Goal: Information Seeking & Learning: Learn about a topic

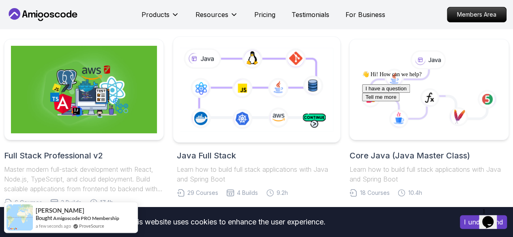
scroll to position [181, 0]
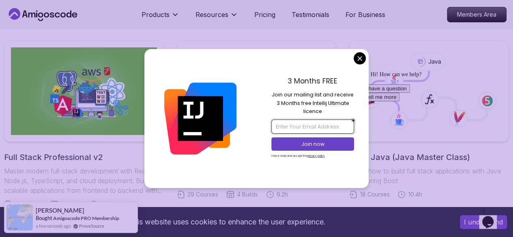
click at [301, 127] on input "email" at bounding box center [312, 127] width 83 height 14
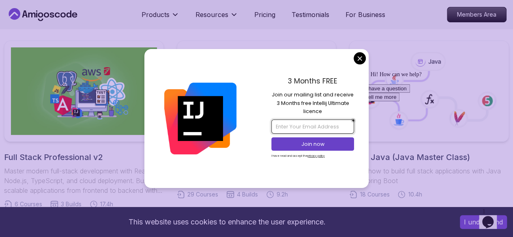
type input "abderrahmen18mca@gmail.com"
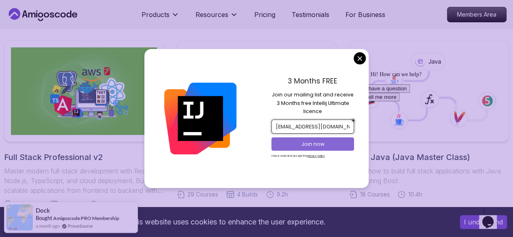
click at [320, 141] on p "Join now" at bounding box center [312, 144] width 67 height 7
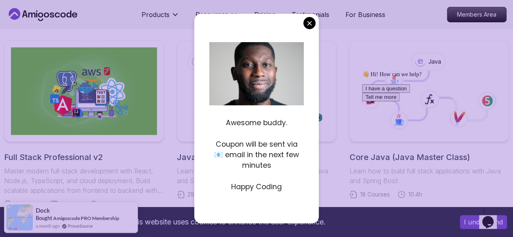
click at [245, 194] on div "Awesome buddy. Coupon will be sent via 📧 email in the next few minutes Happy Co…" at bounding box center [256, 152] width 94 height 90
drag, startPoint x: 263, startPoint y: 163, endPoint x: 314, endPoint y: 28, distance: 144.8
click at [314, 28] on div "Awesome buddy. Coupon will be sent via 📧 email in the next few minutes Happy Co…" at bounding box center [256, 118] width 124 height 209
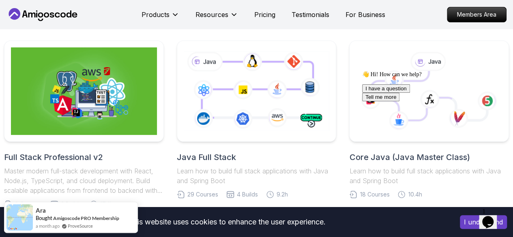
click at [494, 216] on icon "$i18n('chat', 'chat_widget')" at bounding box center [487, 222] width 11 height 12
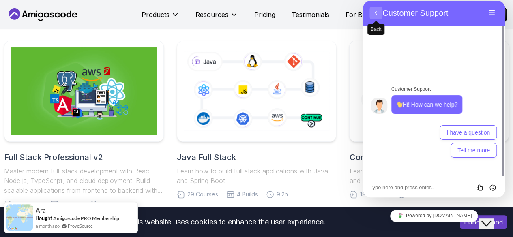
click at [381, 11] on button "Back" at bounding box center [375, 13] width 13 height 12
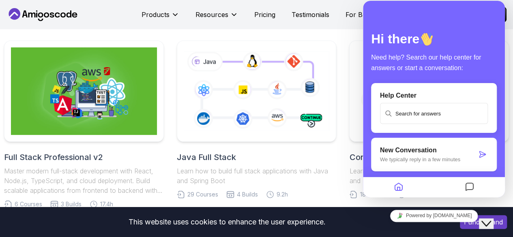
click at [491, 221] on icon "Close Chat This icon closes the chat window." at bounding box center [486, 224] width 10 height 10
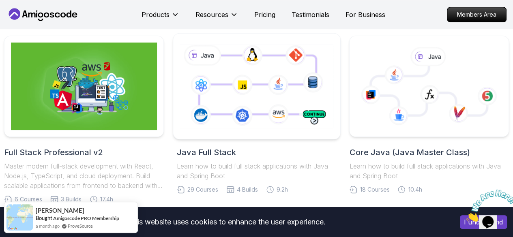
scroll to position [186, 0]
click at [316, 120] on icon at bounding box center [256, 86] width 157 height 87
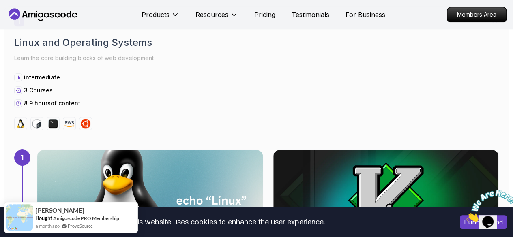
scroll to position [441, 0]
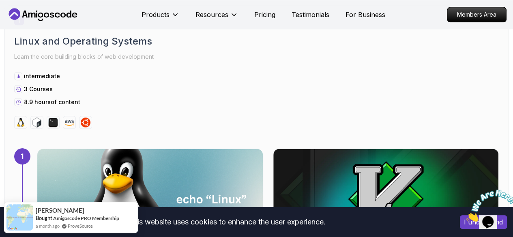
click at [32, 124] on div at bounding box center [36, 122] width 13 height 13
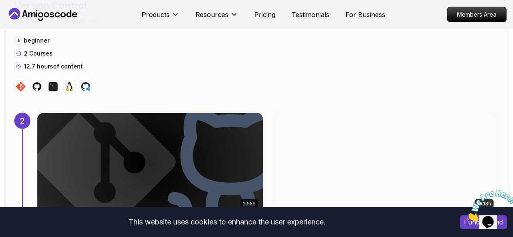
scroll to position [912, 0]
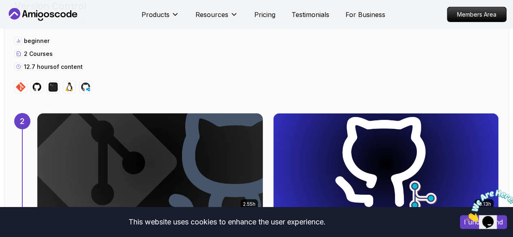
click at [169, 137] on img at bounding box center [150, 163] width 236 height 105
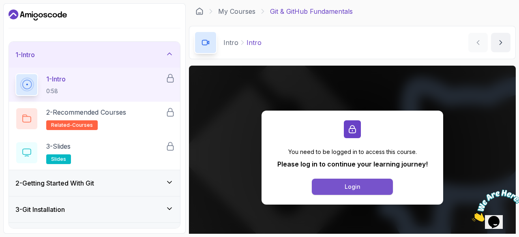
click at [345, 189] on div "Login" at bounding box center [353, 187] width 16 height 8
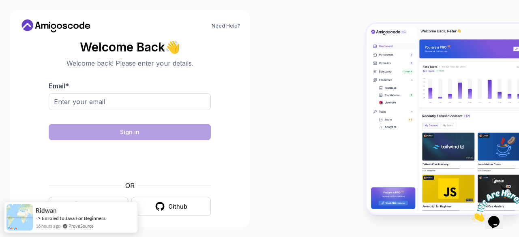
click at [97, 204] on body "Need Help? Welcome Back 👋 Welcome back! Please enter your details. Email * Sign…" at bounding box center [259, 118] width 519 height 237
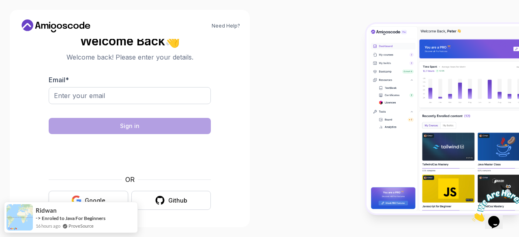
click at [103, 196] on button "Google" at bounding box center [88, 200] width 79 height 19
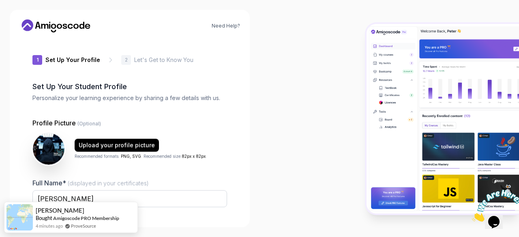
type input "dynamicsparrow12354"
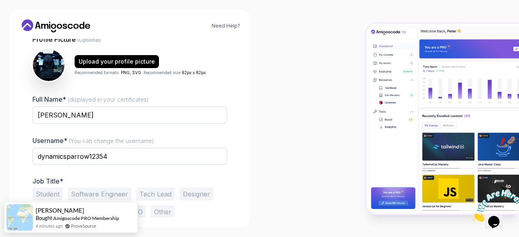
scroll to position [100, 0]
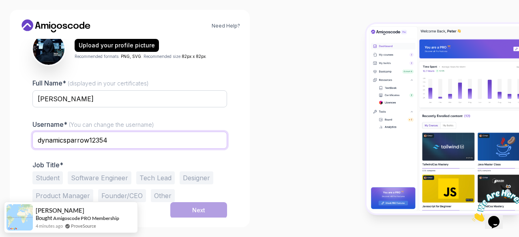
click at [144, 145] on input "dynamicsparrow12354" at bounding box center [129, 140] width 195 height 17
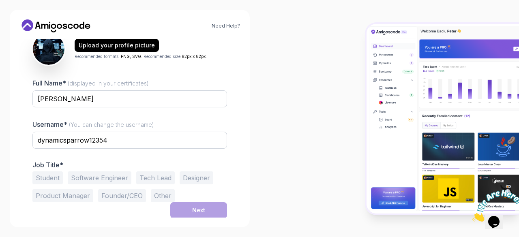
click at [197, 172] on button "Designer" at bounding box center [197, 178] width 34 height 13
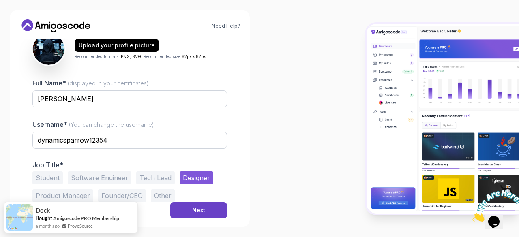
click at [127, 181] on button "Software Engineer" at bounding box center [100, 178] width 64 height 13
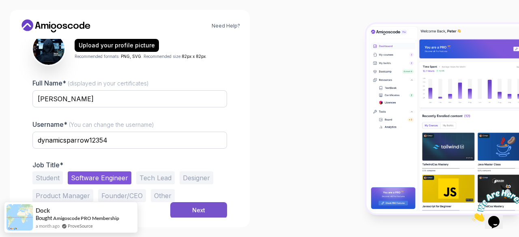
click at [192, 210] on button "Next" at bounding box center [198, 210] width 57 height 16
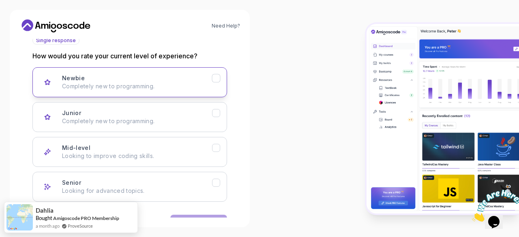
click at [212, 87] on p "Completely new to programming." at bounding box center [137, 86] width 150 height 8
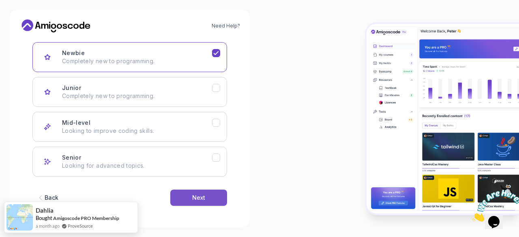
click at [207, 203] on button "Next" at bounding box center [198, 198] width 57 height 16
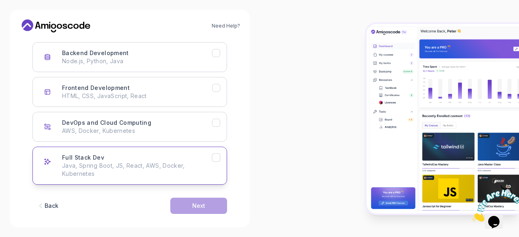
click at [216, 167] on button "Full Stack Dev Java, Spring Boot, JS, React, AWS, Docker, Kubernetes" at bounding box center [129, 166] width 195 height 38
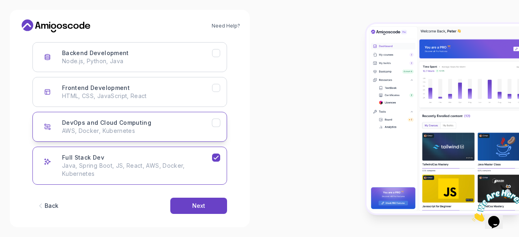
click at [215, 127] on button "DevOps and Cloud Computing AWS, Docker, Kubernetes" at bounding box center [129, 127] width 195 height 30
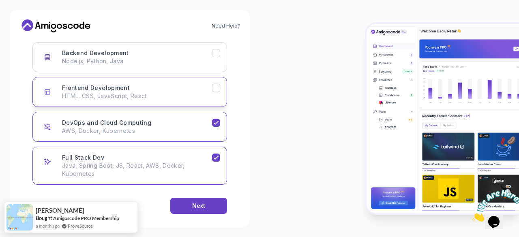
click at [215, 93] on button "Frontend Development HTML, CSS, JavaScript, React" at bounding box center [129, 92] width 195 height 30
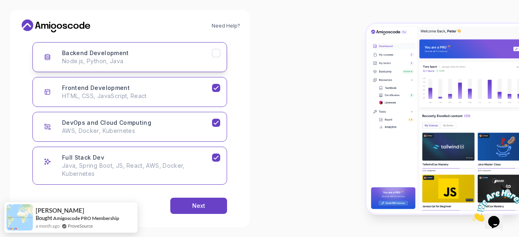
click at [210, 61] on p "Node.js, Python, Java" at bounding box center [137, 61] width 150 height 8
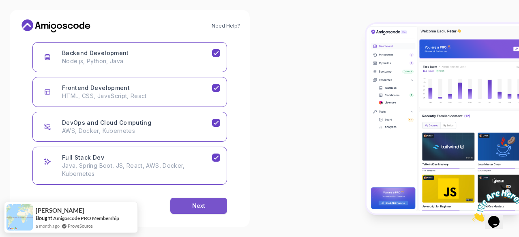
click at [208, 210] on button "Next" at bounding box center [198, 206] width 57 height 16
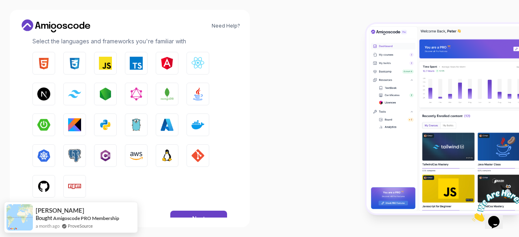
click at [168, 41] on p "Select the languages and frameworks you're familiar with" at bounding box center [129, 41] width 195 height 8
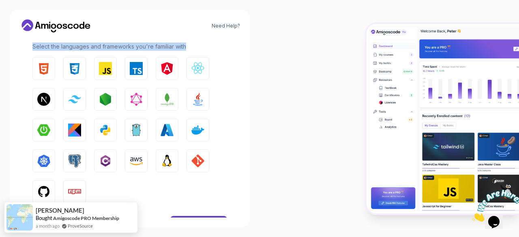
drag, startPoint x: 187, startPoint y: 43, endPoint x: 33, endPoint y: 45, distance: 153.3
click at [33, 45] on p "Select the languages and frameworks you're familiar with" at bounding box center [129, 47] width 195 height 8
click at [49, 67] on img "button" at bounding box center [43, 68] width 13 height 13
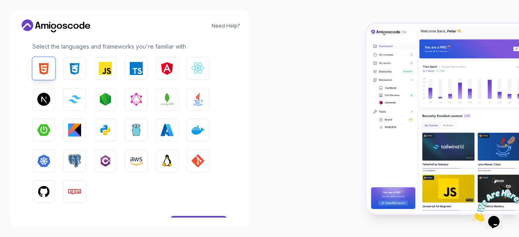
click at [63, 69] on div "HTML CSS JavaScript TypeScript Angular React.js Next.js Tailwind CSS Node.js Gr…" at bounding box center [129, 130] width 195 height 146
click at [73, 69] on img "button" at bounding box center [74, 68] width 13 height 13
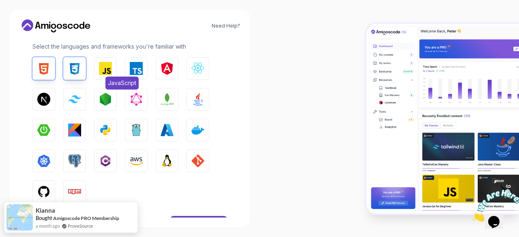
click at [111, 69] on img "button" at bounding box center [105, 68] width 13 height 13
click at [202, 101] on img "button" at bounding box center [197, 99] width 13 height 13
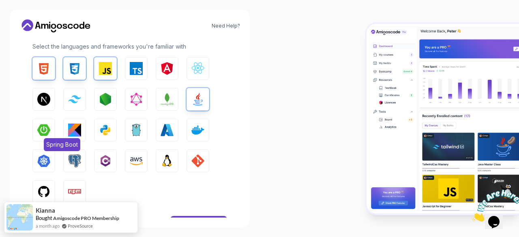
click at [50, 124] on img "button" at bounding box center [43, 130] width 13 height 13
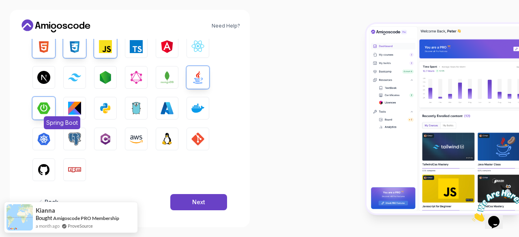
click at [39, 110] on img "button" at bounding box center [43, 108] width 13 height 13
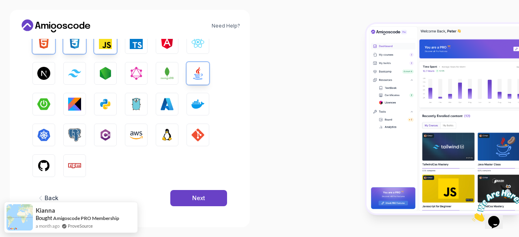
scroll to position [148, 0]
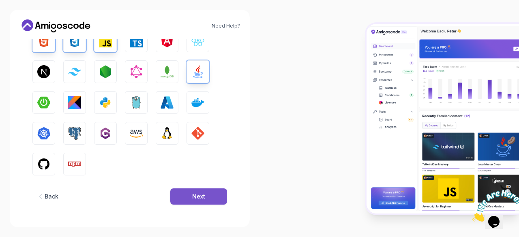
click at [204, 193] on div "Next" at bounding box center [198, 197] width 13 height 8
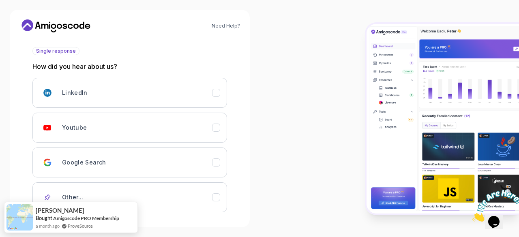
scroll to position [90, 0]
click at [166, 121] on div "Youtube" at bounding box center [137, 127] width 150 height 16
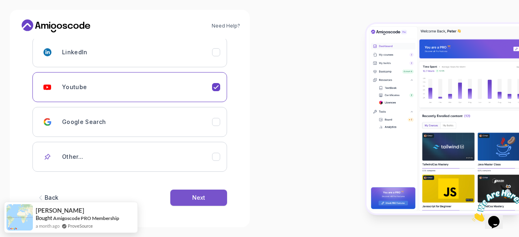
click at [197, 197] on div "Next" at bounding box center [198, 198] width 13 height 8
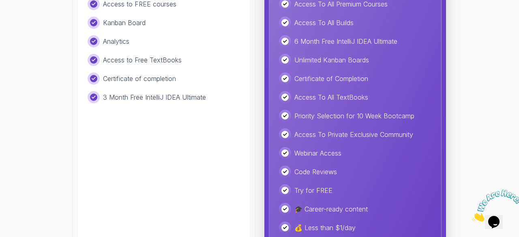
scroll to position [267, 0]
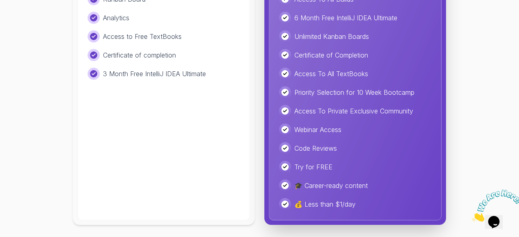
click at [197, 197] on div "Free Ideal for beginners exploring coding and learning the basics for free. $ 0…" at bounding box center [163, 29] width 173 height 383
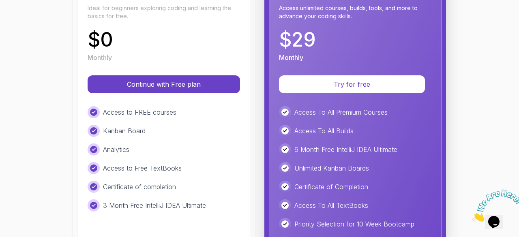
scroll to position [123, 0]
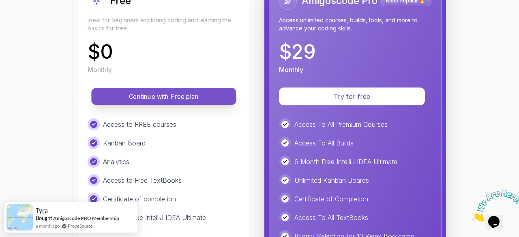
click at [194, 100] on p "Continue with Free plan" at bounding box center [164, 96] width 127 height 9
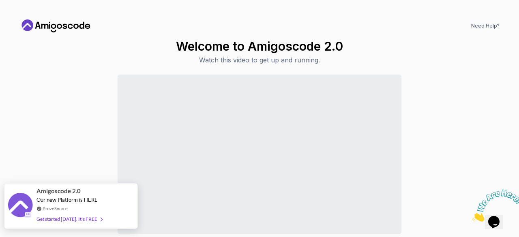
click at [93, 224] on div "Amigoscode 2.0 Our new Platform is HERE ProveSource Get started today. It's FREE" at bounding box center [70, 206] width 69 height 45
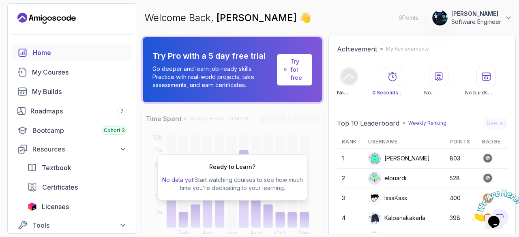
click at [263, 132] on div "Ready to Learn? No data yet! Start watching courses to see how much time you’re…" at bounding box center [232, 178] width 182 height 138
click at [82, 73] on div "My Courses" at bounding box center [79, 72] width 95 height 10
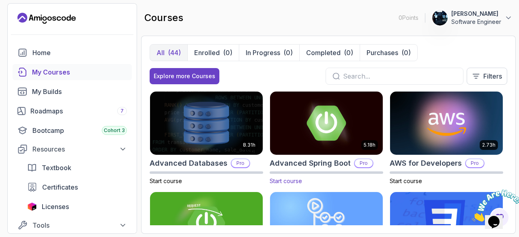
click at [342, 135] on img at bounding box center [326, 123] width 118 height 66
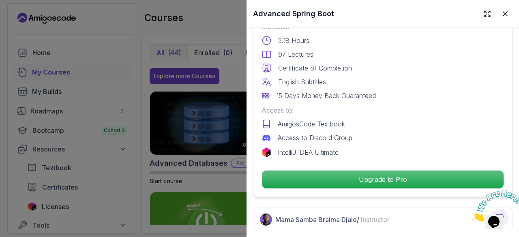
scroll to position [29, 0]
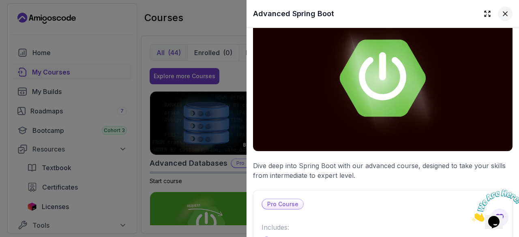
click at [498, 18] on button at bounding box center [505, 13] width 15 height 15
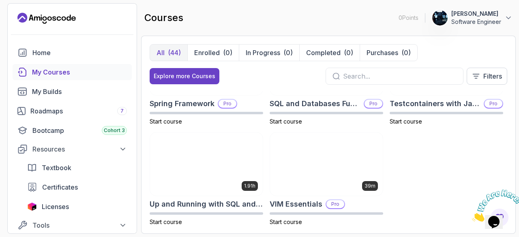
scroll to position [1374, 0]
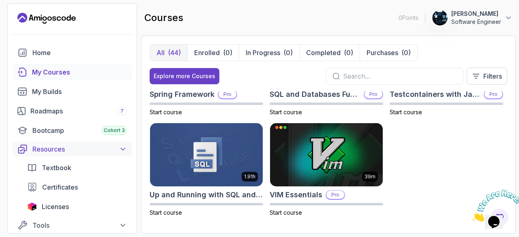
click at [69, 149] on div "Resources" at bounding box center [79, 149] width 94 height 10
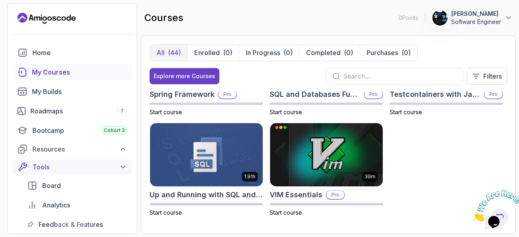
click at [71, 166] on div "Tools" at bounding box center [79, 167] width 94 height 10
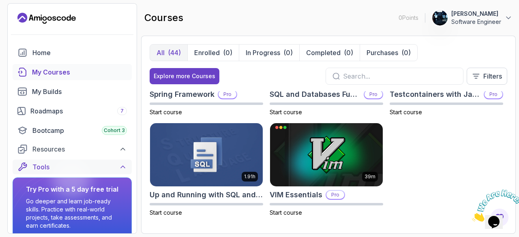
click at [71, 166] on div at bounding box center [71, 178] width 39 height 39
click at [76, 135] on link "Bootcamp Cohort 3" at bounding box center [72, 130] width 119 height 16
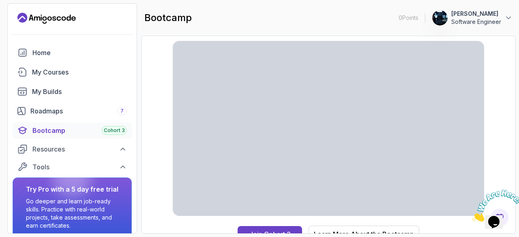
scroll to position [29, 0]
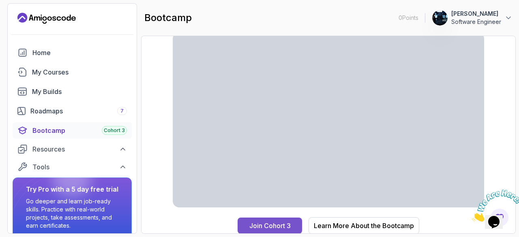
click at [278, 228] on div "Join Cohort 3" at bounding box center [269, 226] width 41 height 10
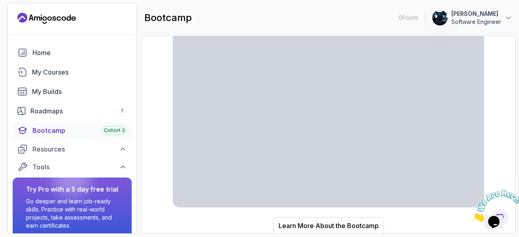
scroll to position [32, 0]
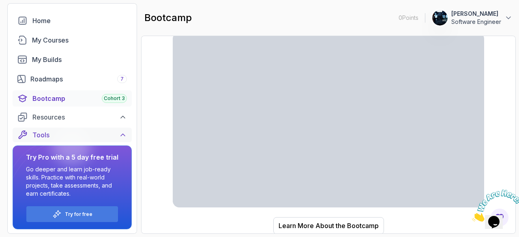
click at [119, 137] on icon at bounding box center [123, 135] width 8 height 8
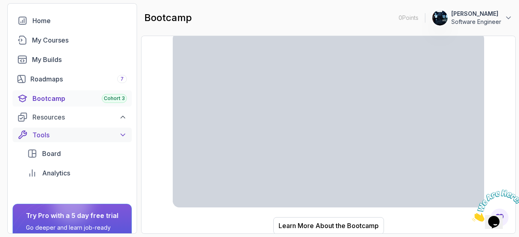
click at [119, 137] on icon at bounding box center [123, 135] width 8 height 8
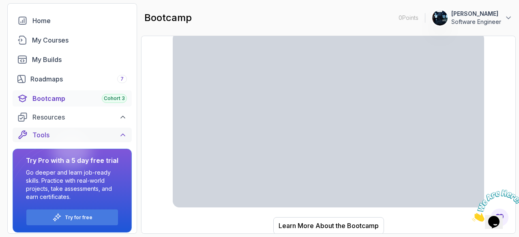
scroll to position [0, 0]
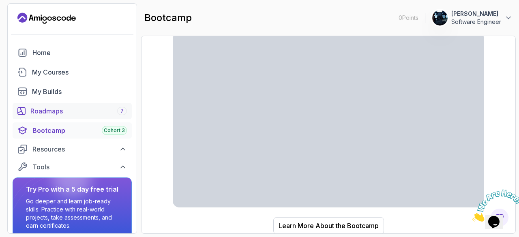
click at [110, 114] on div "Roadmaps 7" at bounding box center [78, 111] width 97 height 10
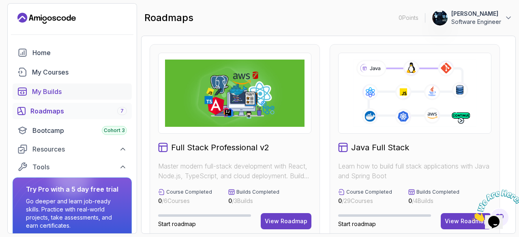
click at [86, 90] on div "My Builds" at bounding box center [79, 92] width 95 height 10
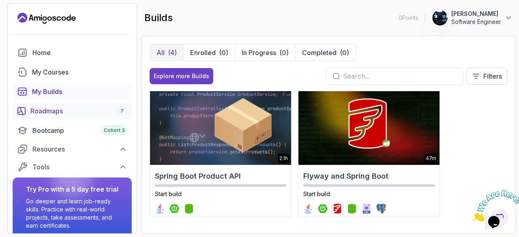
scroll to position [32, 0]
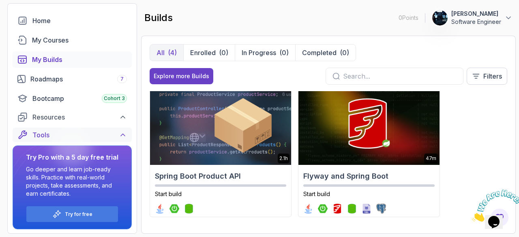
click at [105, 139] on div "Tools" at bounding box center [79, 135] width 94 height 10
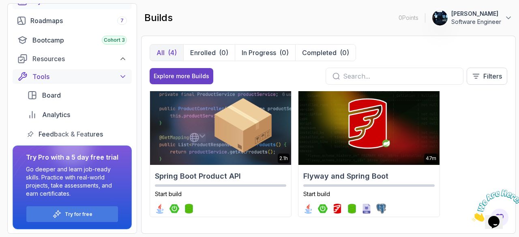
scroll to position [0, 0]
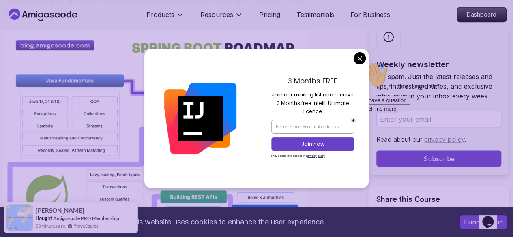
scroll to position [711, 0]
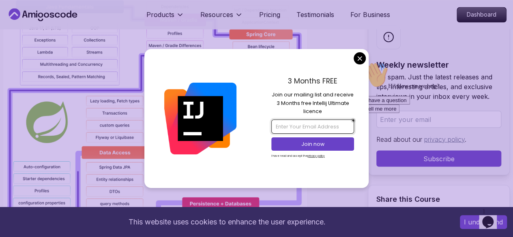
click at [331, 128] on input "email" at bounding box center [312, 127] width 83 height 14
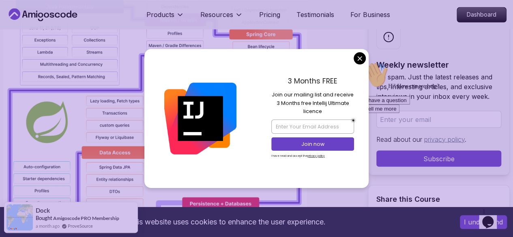
drag, startPoint x: 328, startPoint y: 111, endPoint x: 276, endPoint y: 94, distance: 55.4
click at [276, 94] on p "Join our mailing list and receive 3 Months free Intellij Ultimate licence" at bounding box center [312, 103] width 83 height 25
click at [266, 112] on div "3 Months FREE Join our mailing list and receive 3 Months free Intellij Ultimate…" at bounding box center [313, 118] width 112 height 139
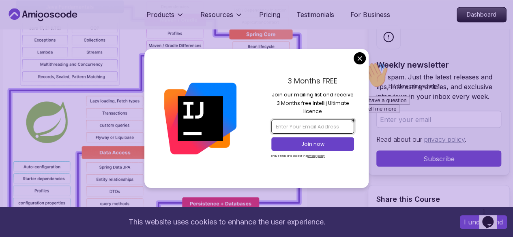
click at [296, 124] on input "email" at bounding box center [312, 127] width 83 height 14
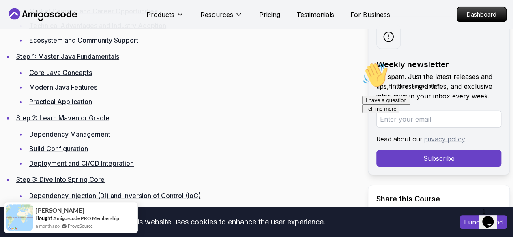
scroll to position [1179, 0]
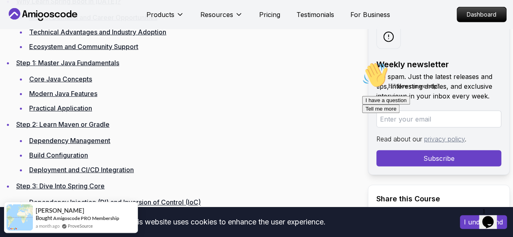
click at [79, 83] on link "Core Java Concepts" at bounding box center [60, 79] width 63 height 8
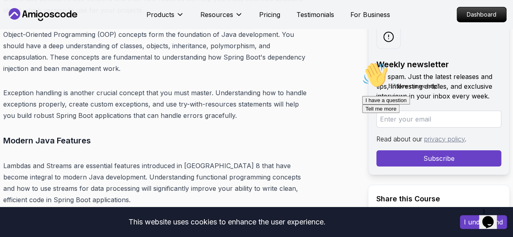
scroll to position [2976, 0]
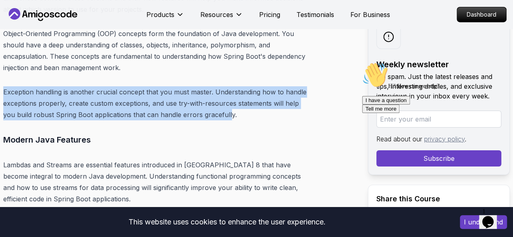
drag, startPoint x: 5, startPoint y: 90, endPoint x: 198, endPoint y: 114, distance: 194.4
click at [198, 114] on p "Exception handling is another crucial concept that you must master. Understandi…" at bounding box center [155, 103] width 304 height 34
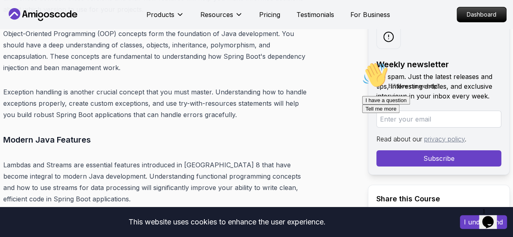
click at [221, 115] on p "Exception handling is another crucial concept that you must master. Understandi…" at bounding box center [155, 103] width 304 height 34
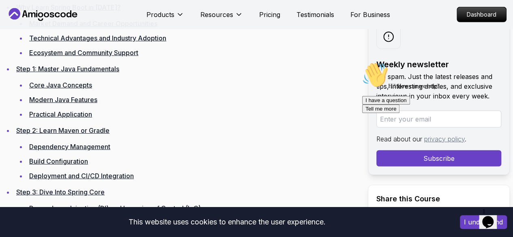
scroll to position [1173, 0]
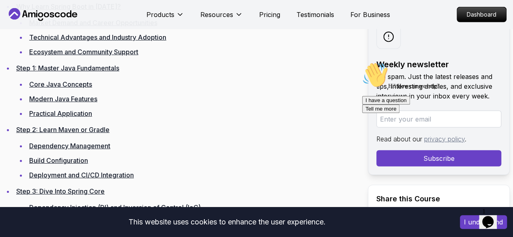
click at [93, 103] on link "Modern Java Features" at bounding box center [63, 99] width 68 height 8
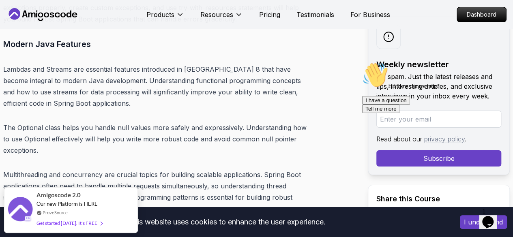
scroll to position [3065, 0]
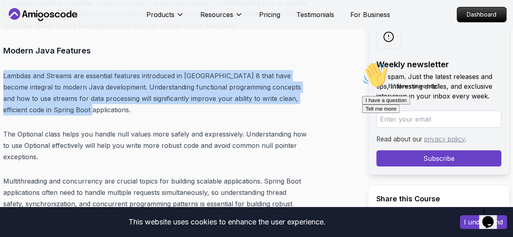
drag, startPoint x: 3, startPoint y: 71, endPoint x: 325, endPoint y: 95, distance: 322.9
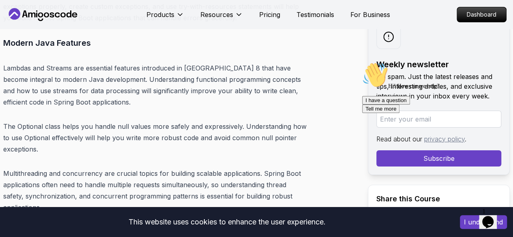
scroll to position [3074, 0]
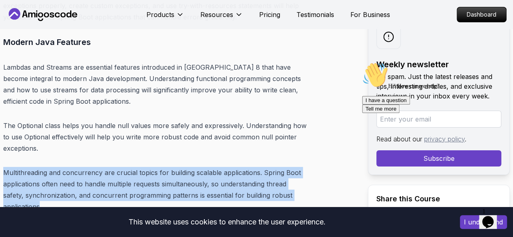
drag, startPoint x: 4, startPoint y: 147, endPoint x: 304, endPoint y: 167, distance: 300.8
click at [304, 167] on p "Multithreading and concurrency are crucial topics for building scalable applica…" at bounding box center [155, 189] width 304 height 45
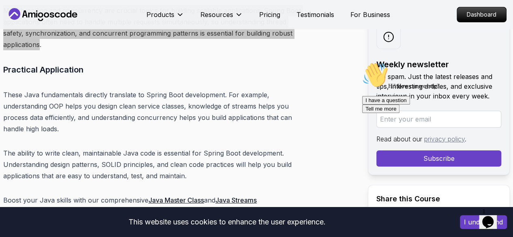
scroll to position [3237, 0]
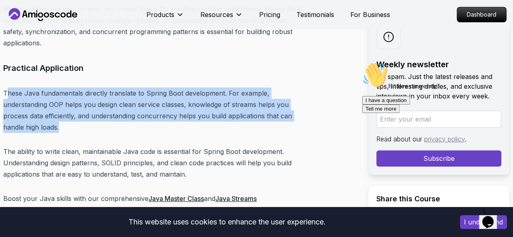
drag, startPoint x: 6, startPoint y: 55, endPoint x: 271, endPoint y: 74, distance: 265.9
click at [271, 88] on p "These Java fundamentals directly translate to Spring Boot development. For exam…" at bounding box center [155, 110] width 304 height 45
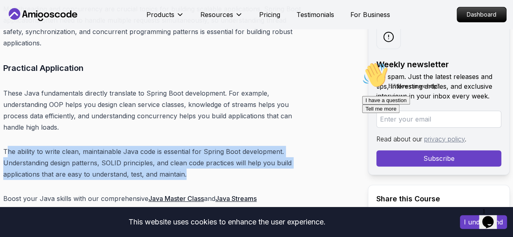
drag, startPoint x: 6, startPoint y: 101, endPoint x: 103, endPoint y: 121, distance: 98.1
click at [103, 146] on p "The ability to write clean, maintainable Java code is essential for Spring Boot…" at bounding box center [155, 163] width 304 height 34
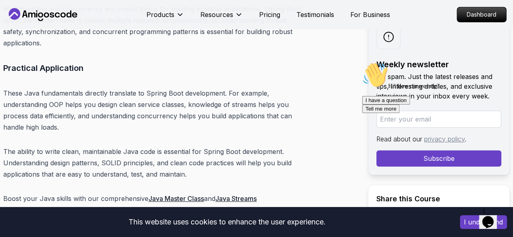
click at [179, 193] on p "Boost your Java skills with our comprehensive Java Master Class and Java Stream…" at bounding box center [155, 204] width 304 height 23
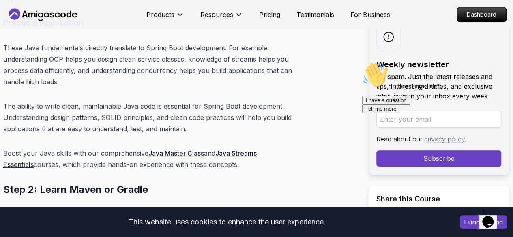
scroll to position [3283, 0]
drag, startPoint x: 2, startPoint y: 105, endPoint x: 181, endPoint y: 117, distance: 178.9
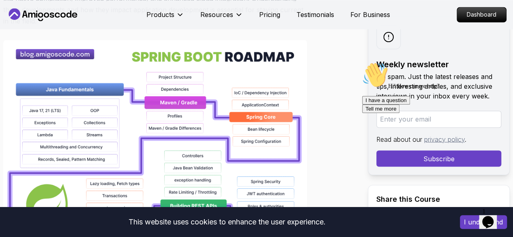
scroll to position [627, 0]
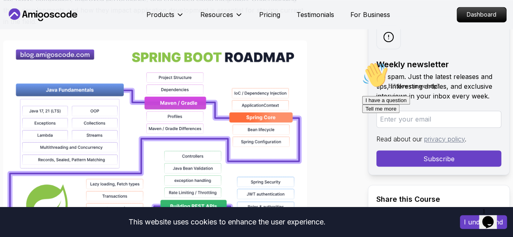
click at [385, 62] on div at bounding box center [435, 62] width 146 height 0
